Goal: Navigation & Orientation: Go to known website

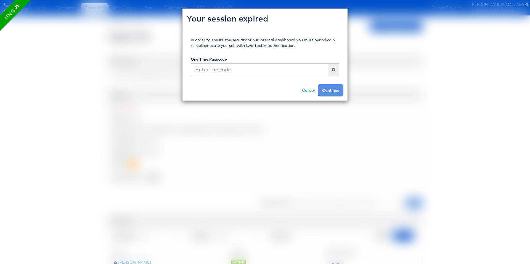
click at [443, 65] on div "Your session expired In order to ensure the security of our internal dashboard …" at bounding box center [265, 132] width 530 height 264
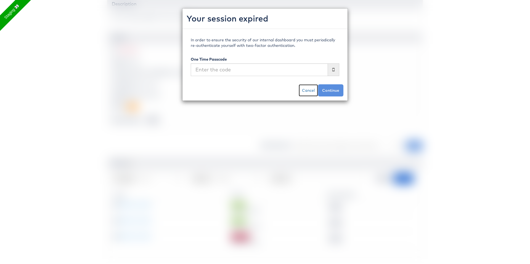
click at [306, 91] on link "Cancel" at bounding box center [308, 90] width 19 height 12
click at [308, 89] on link "Cancel" at bounding box center [308, 90] width 19 height 12
